Goal: Task Accomplishment & Management: Manage account settings

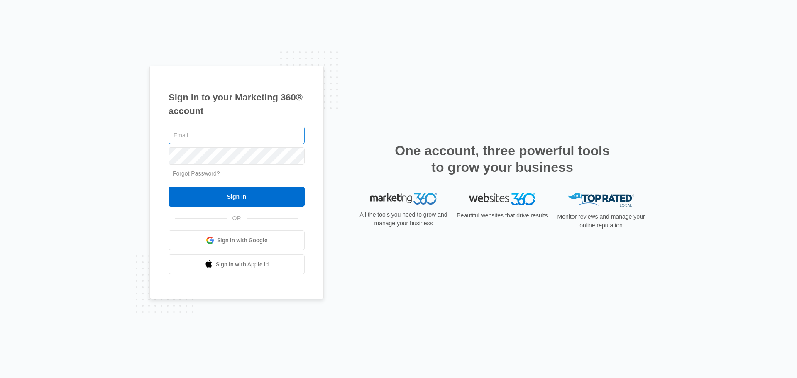
click at [215, 135] on input "text" at bounding box center [236, 135] width 136 height 17
type input "a"
type input "[EMAIL_ADDRESS][DOMAIN_NAME]"
click at [168, 187] on input "Sign In" at bounding box center [236, 197] width 136 height 20
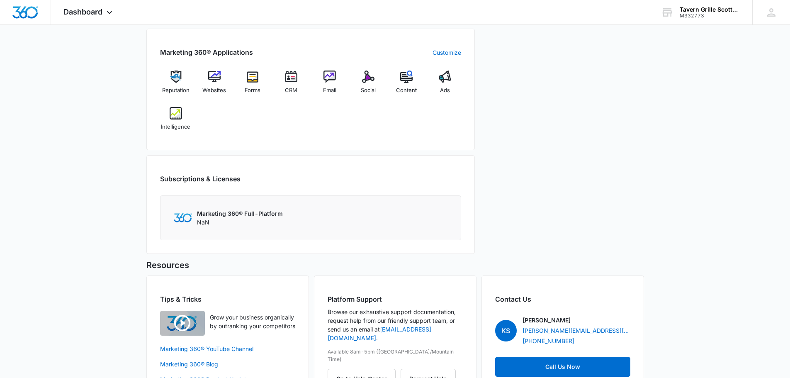
scroll to position [332, 0]
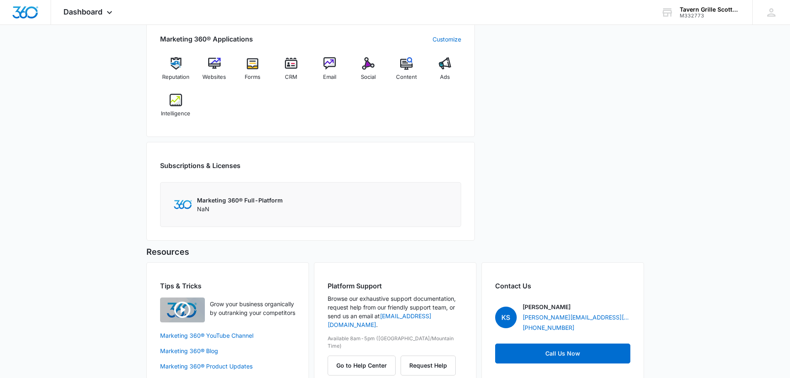
click at [231, 201] on p "Marketing 360® Full-Platform" at bounding box center [240, 200] width 86 height 9
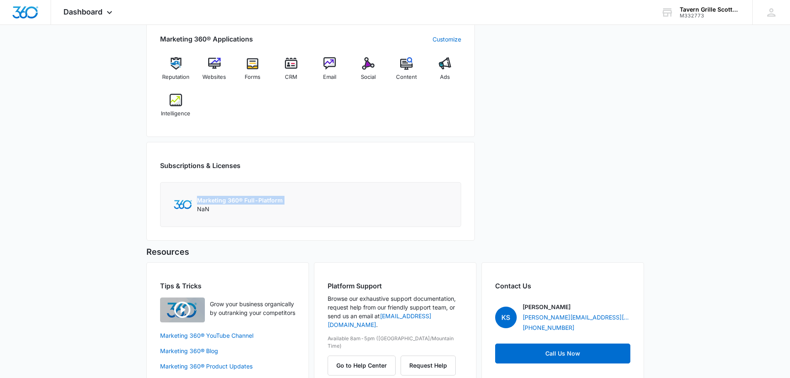
click at [231, 201] on p "Marketing 360® Full-Platform" at bounding box center [240, 200] width 86 height 9
click at [234, 202] on p "Marketing 360® Full-Platform" at bounding box center [240, 200] width 86 height 9
click at [238, 214] on div "Marketing 360® Full-Platform NaN" at bounding box center [310, 204] width 301 height 45
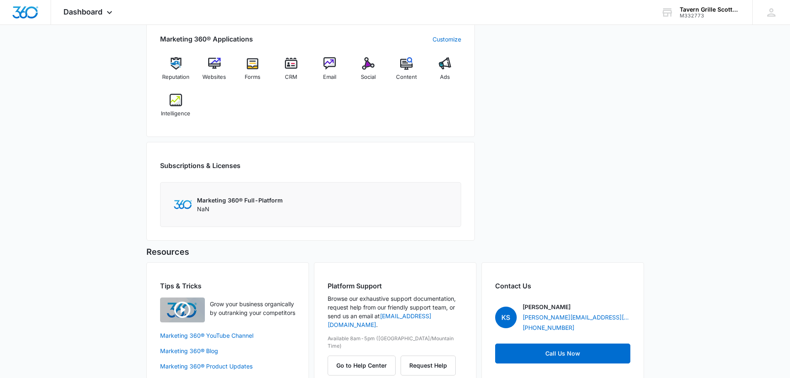
click at [222, 204] on p "Marketing 360® Full-Platform" at bounding box center [240, 200] width 86 height 9
click at [234, 210] on div "Marketing 360® Full-Platform NaN" at bounding box center [240, 204] width 86 height 17
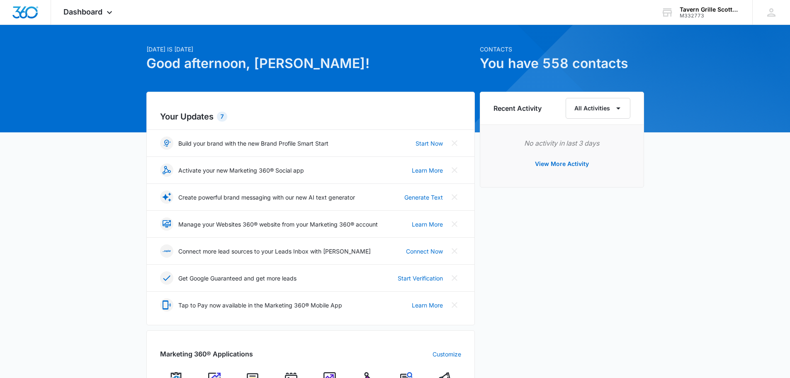
scroll to position [0, 0]
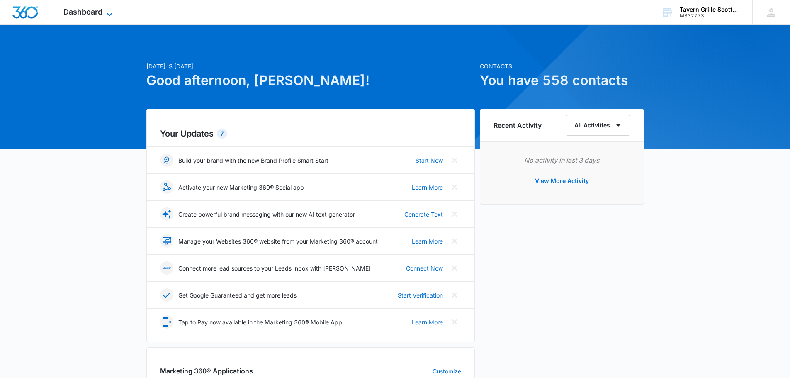
click at [108, 10] on icon at bounding box center [110, 15] width 10 height 10
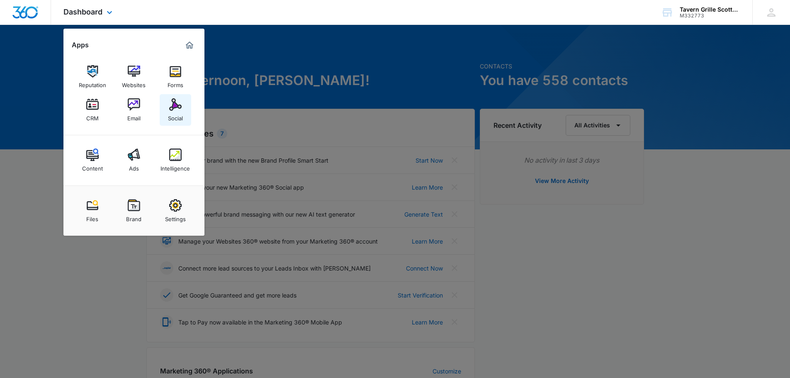
click at [181, 109] on img at bounding box center [175, 104] width 12 height 12
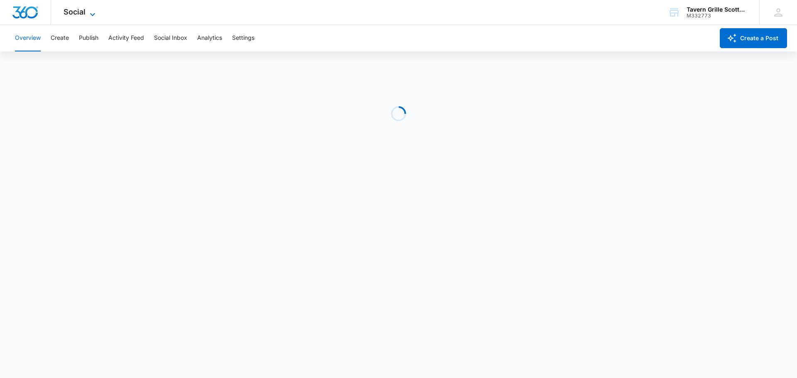
click at [93, 13] on icon at bounding box center [93, 15] width 10 height 10
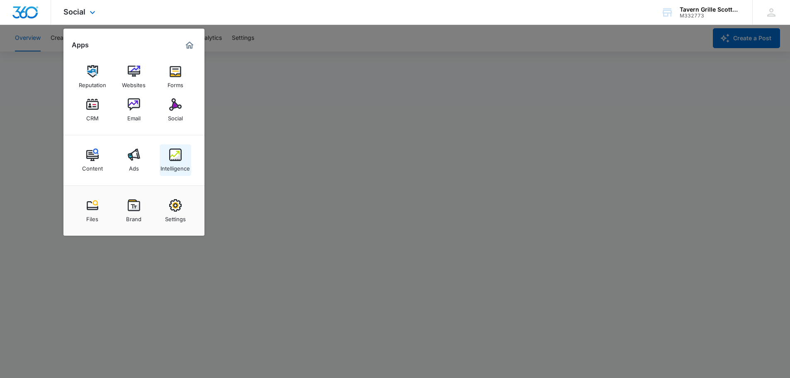
click at [173, 150] on img at bounding box center [175, 155] width 12 height 12
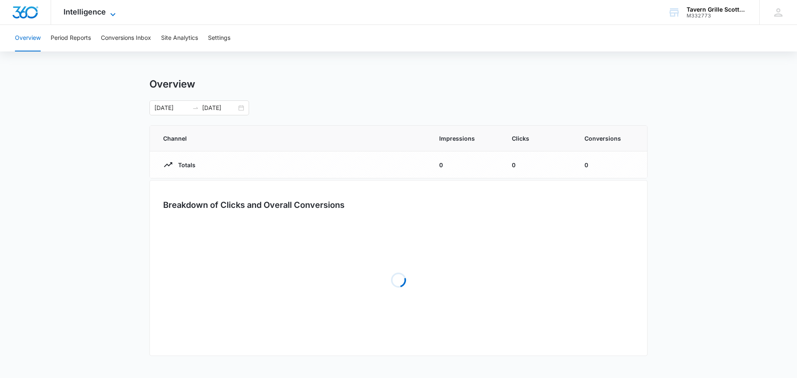
click at [97, 15] on span "Intelligence" at bounding box center [84, 11] width 42 height 9
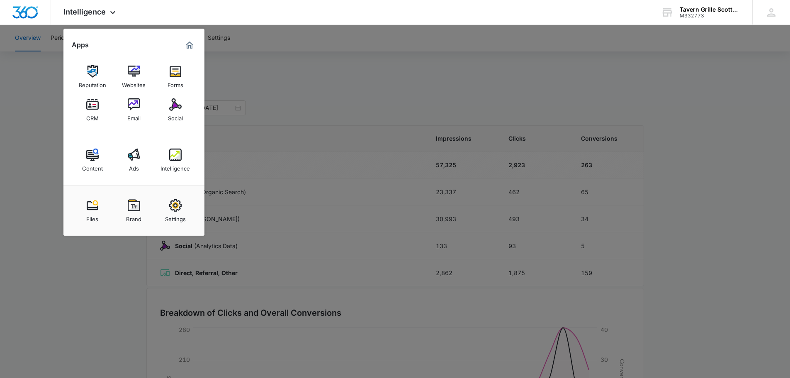
click at [26, 153] on div at bounding box center [395, 189] width 790 height 378
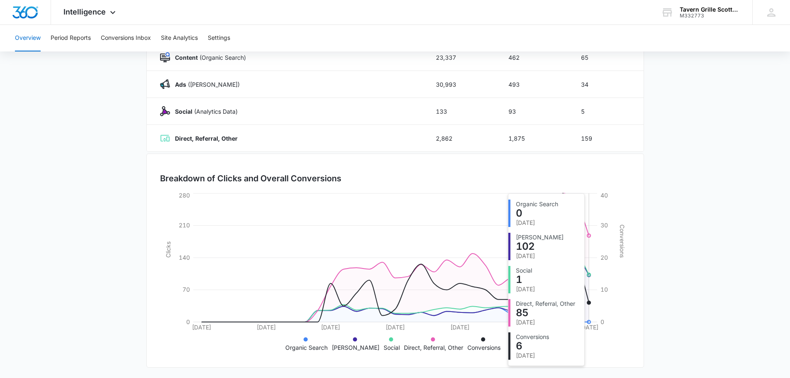
scroll to position [136, 0]
